Goal: Information Seeking & Learning: Learn about a topic

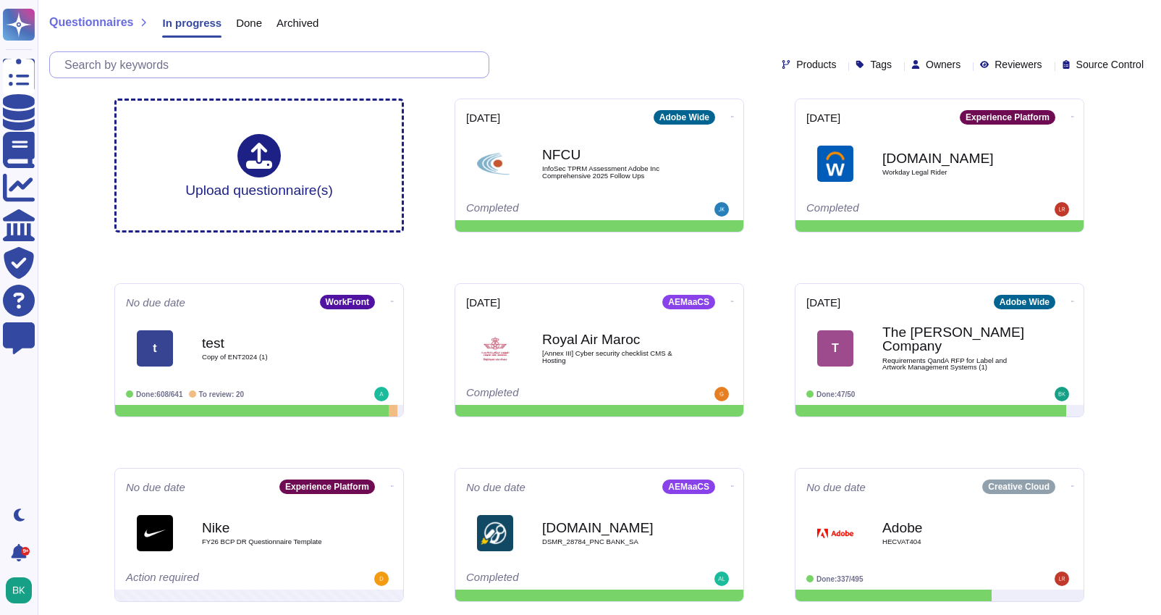
click at [219, 62] on input "text" at bounding box center [272, 64] width 431 height 25
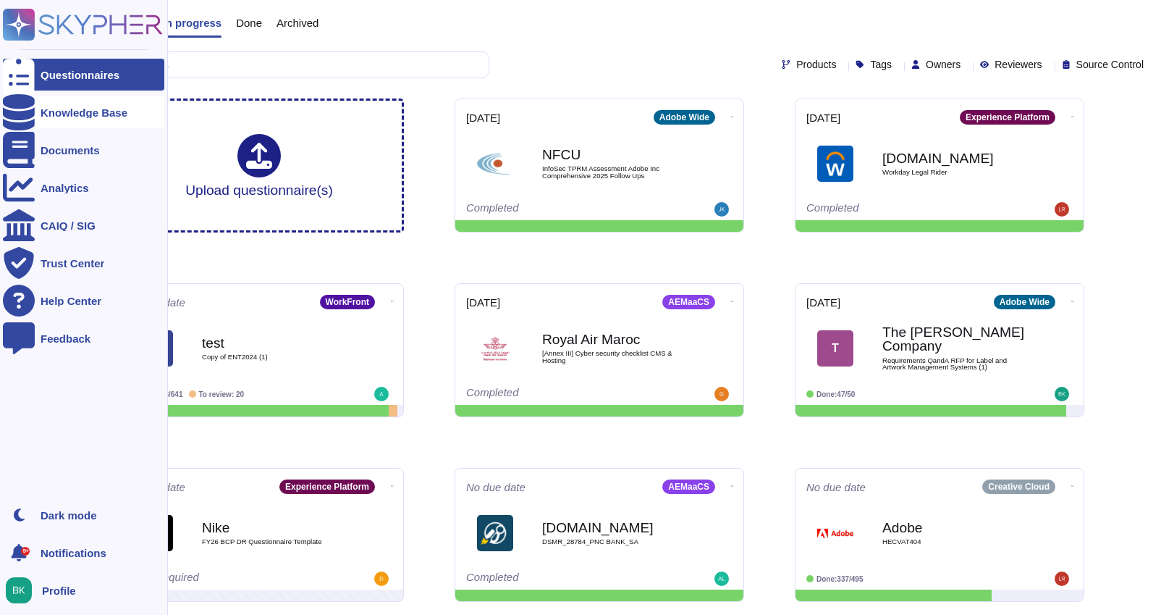
click at [57, 117] on div "Knowledge Base" at bounding box center [84, 112] width 87 height 11
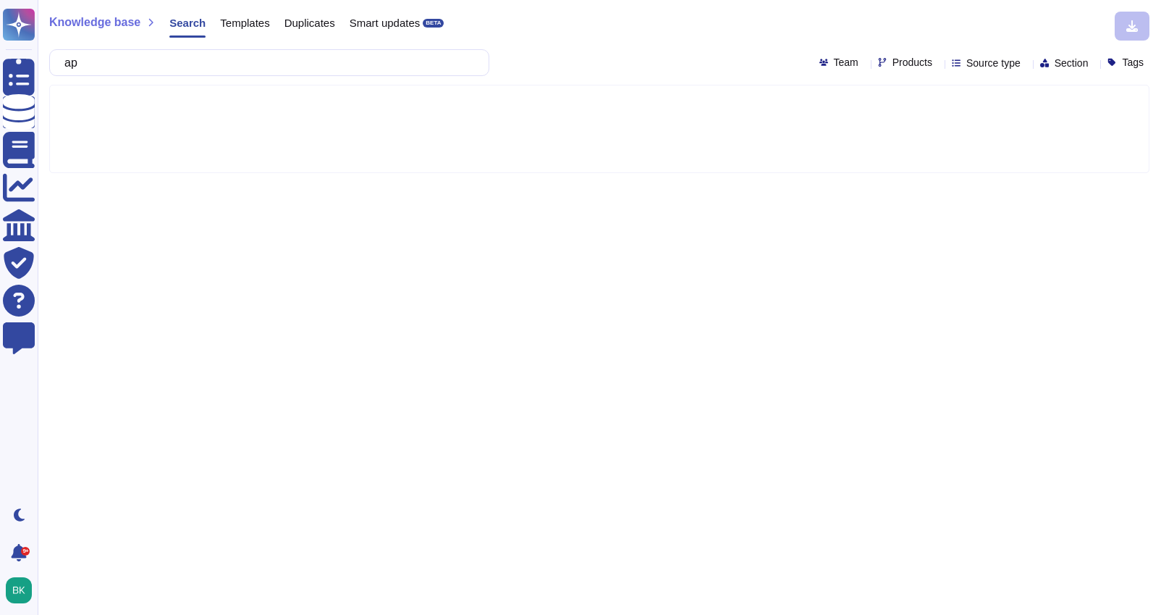
type input "a"
type input "l"
type input "regulatory compliance"
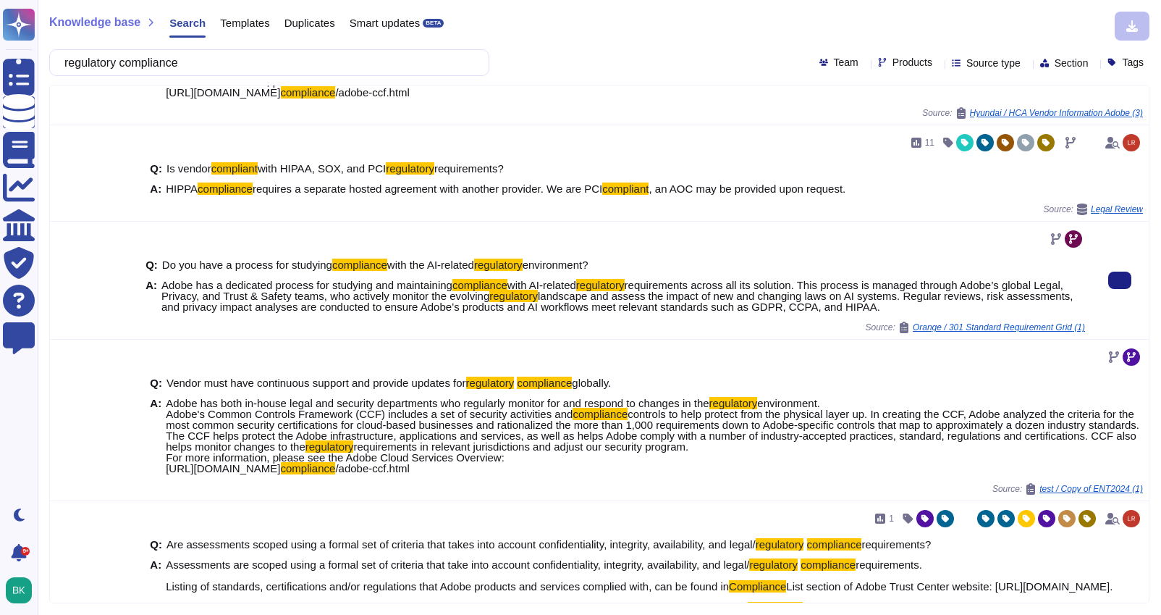
scroll to position [212, 0]
